Goal: Task Accomplishment & Management: Manage account settings

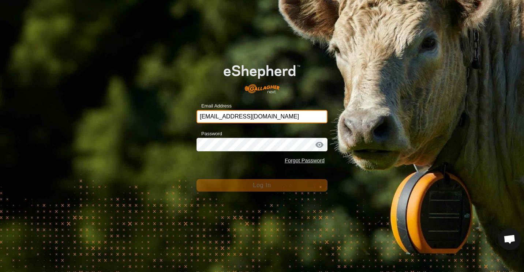
click at [267, 117] on input "[EMAIL_ADDRESS][DOMAIN_NAME]" at bounding box center [261, 116] width 131 height 13
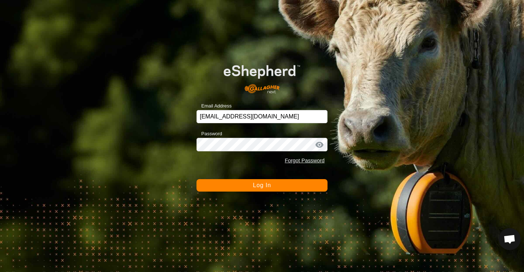
click at [203, 187] on button "Log In" at bounding box center [261, 185] width 131 height 12
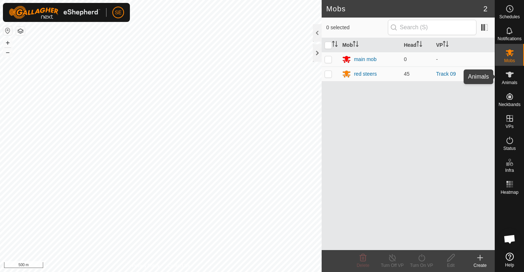
click at [511, 76] on icon at bounding box center [509, 74] width 9 height 9
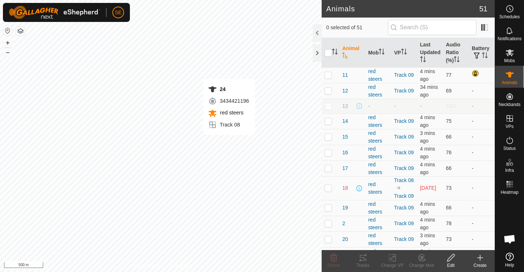
checkbox input "true"
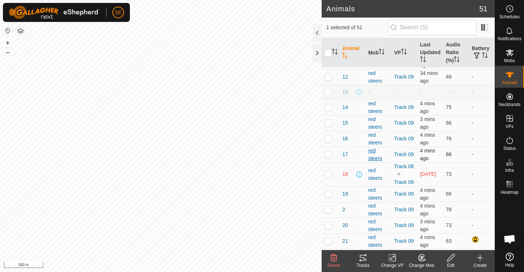
scroll to position [9, 0]
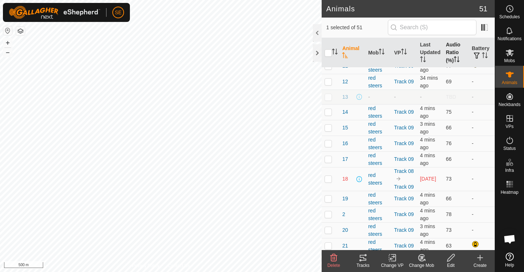
click at [449, 53] on th "Audio Ratio (%)" at bounding box center [456, 53] width 26 height 30
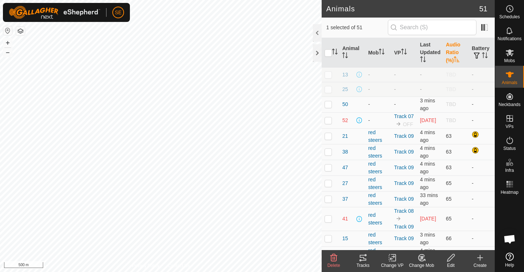
click at [449, 53] on th "Audio Ratio (%)" at bounding box center [456, 53] width 26 height 30
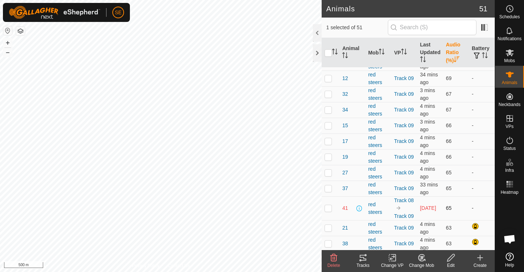
scroll to position [580, 0]
click at [477, 50] on th "Battery" at bounding box center [482, 53] width 26 height 30
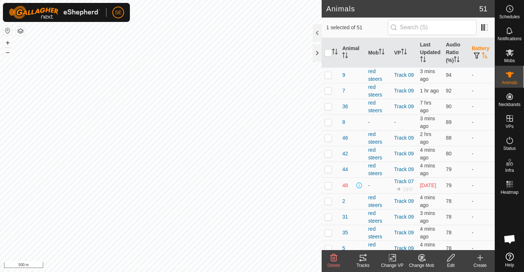
click at [477, 50] on th "Battery" at bounding box center [482, 53] width 26 height 30
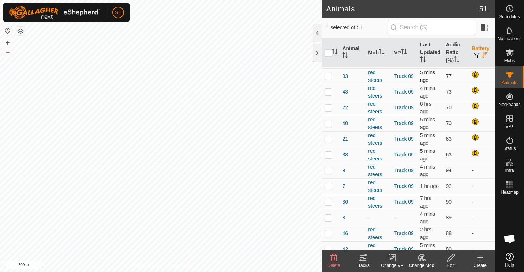
scroll to position [31, 0]
click at [330, 106] on p-checkbox at bounding box center [327, 107] width 7 height 6
checkbox input "true"
click at [326, 90] on p-checkbox at bounding box center [327, 91] width 7 height 6
checkbox input "true"
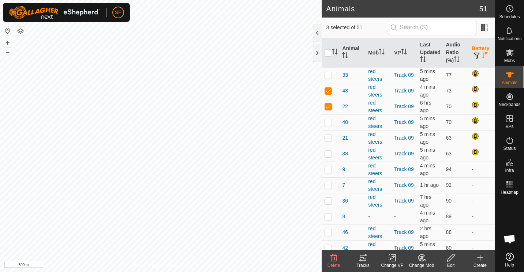
click at [328, 76] on p-checkbox at bounding box center [327, 75] width 7 height 6
checkbox input "true"
click at [327, 124] on p-checkbox at bounding box center [327, 122] width 7 height 6
checkbox input "true"
click at [327, 138] on p-checkbox at bounding box center [327, 138] width 7 height 6
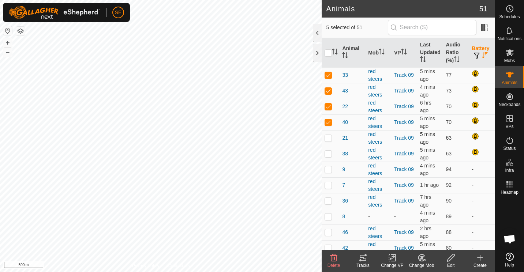
checkbox input "true"
click at [326, 155] on p-checkbox at bounding box center [327, 154] width 7 height 6
checkbox input "true"
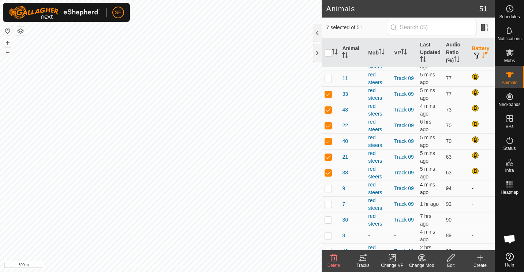
scroll to position [0, 0]
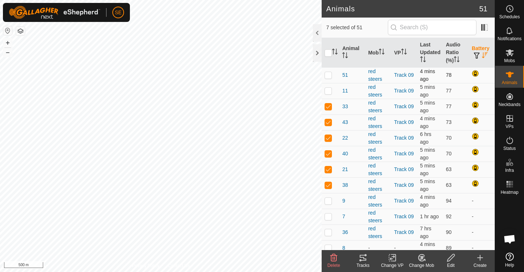
click at [330, 73] on p-checkbox at bounding box center [327, 75] width 7 height 6
checkbox input "true"
click at [327, 89] on p-checkbox at bounding box center [327, 91] width 7 height 6
checkbox input "true"
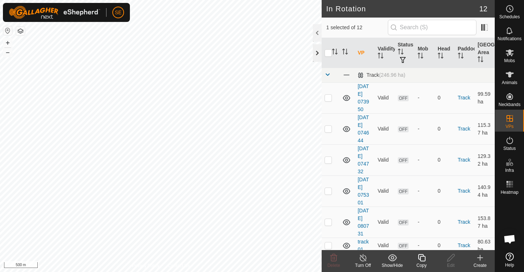
click at [316, 56] on div at bounding box center [317, 53] width 9 height 18
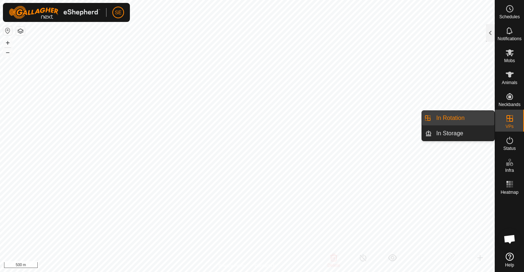
click at [460, 117] on link "In Rotation" at bounding box center [463, 118] width 63 height 15
click at [450, 119] on link "In Rotation" at bounding box center [463, 118] width 63 height 15
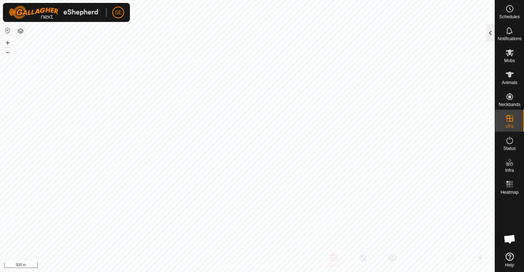
click at [491, 30] on div at bounding box center [490, 33] width 9 height 18
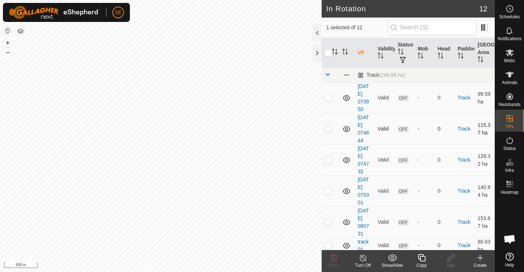
checkbox input "false"
checkbox input "true"
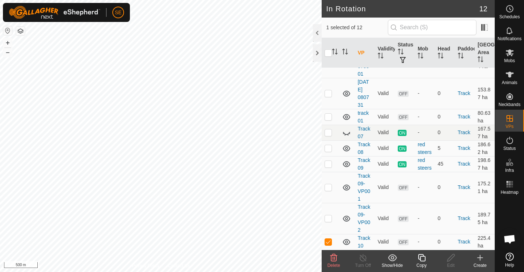
scroll to position [144, 0]
click at [316, 52] on div at bounding box center [317, 53] width 9 height 18
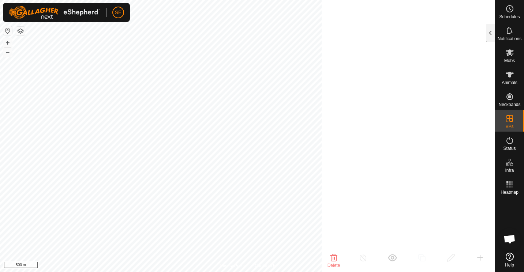
scroll to position [544, 0]
